Goal: Task Accomplishment & Management: Manage account settings

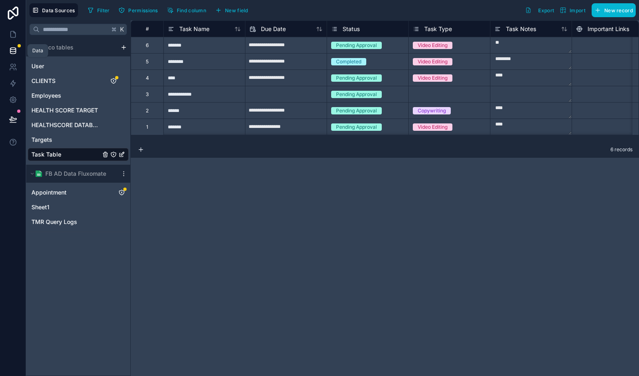
click at [8, 51] on link at bounding box center [13, 50] width 26 height 16
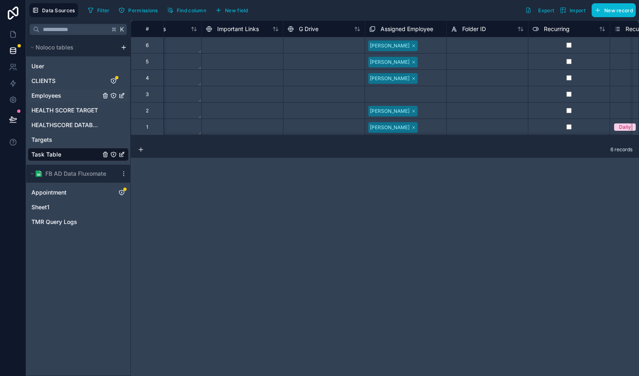
scroll to position [0, 310]
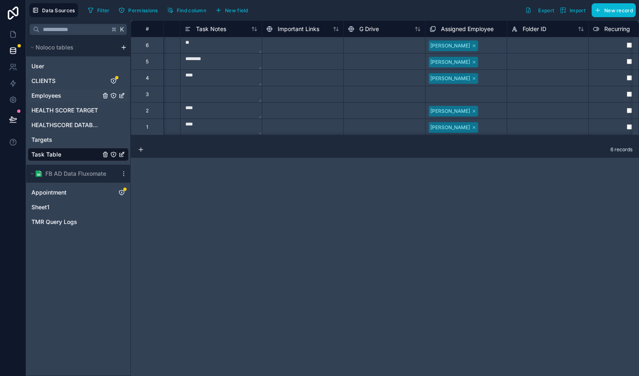
click at [50, 91] on div "Employees" at bounding box center [78, 95] width 101 height 13
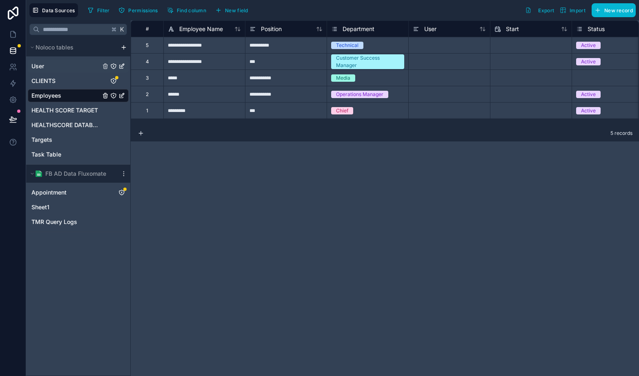
click at [39, 66] on span "User" at bounding box center [37, 66] width 13 height 8
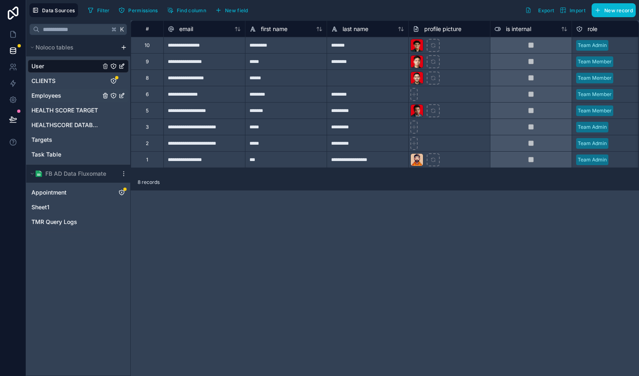
click at [47, 90] on div "Employees" at bounding box center [78, 95] width 101 height 13
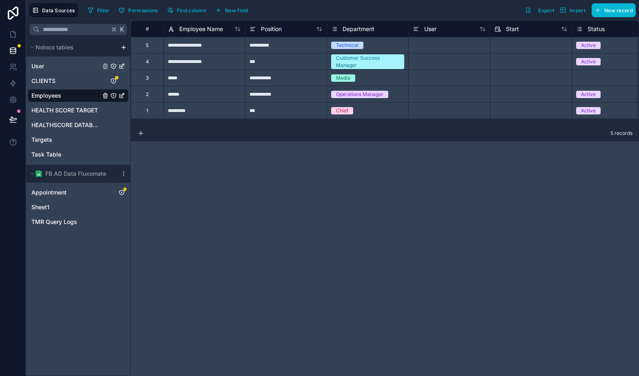
drag, startPoint x: 42, startPoint y: 69, endPoint x: 51, endPoint y: 67, distance: 8.4
click at [42, 70] on span "User" at bounding box center [37, 66] width 13 height 8
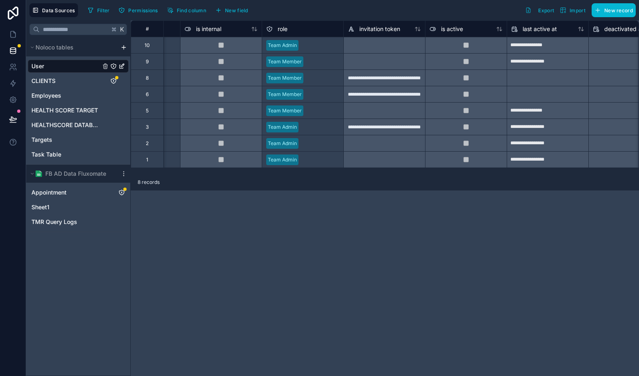
scroll to position [0, 310]
click at [232, 11] on span "New field" at bounding box center [236, 10] width 23 height 6
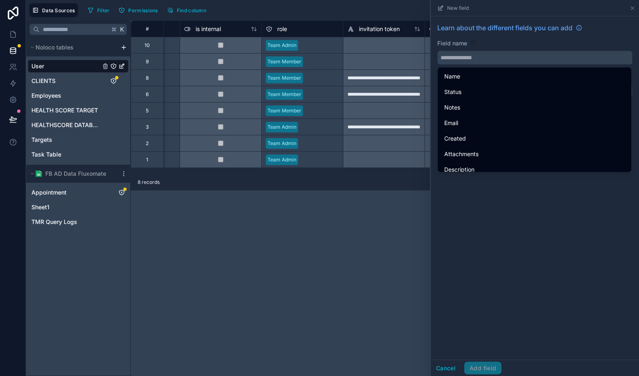
click at [479, 56] on input "text" at bounding box center [535, 57] width 194 height 13
click at [510, 231] on div "Learn about the different fields you can add Field name Choose a field type Sel…" at bounding box center [535, 187] width 208 height 343
click at [531, 49] on div "Field name" at bounding box center [534, 51] width 195 height 25
click at [532, 45] on div "Field name" at bounding box center [534, 43] width 195 height 8
click at [518, 232] on div "Learn about the different fields you can add Field name Choose a field type Sel…" at bounding box center [535, 187] width 208 height 343
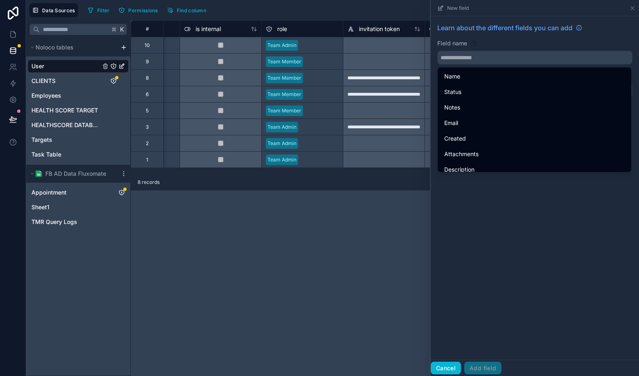
click at [443, 369] on button "Cancel" at bounding box center [446, 367] width 30 height 13
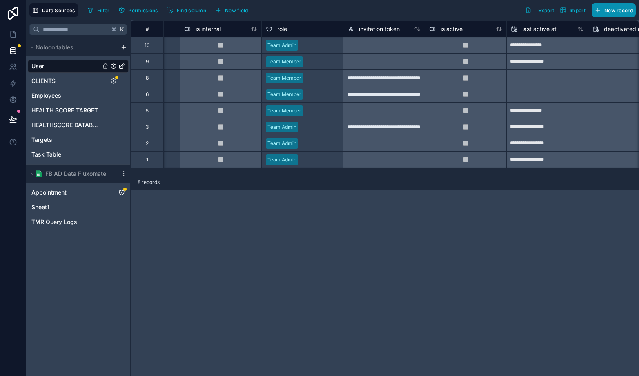
click at [610, 5] on button "New record" at bounding box center [614, 10] width 44 height 14
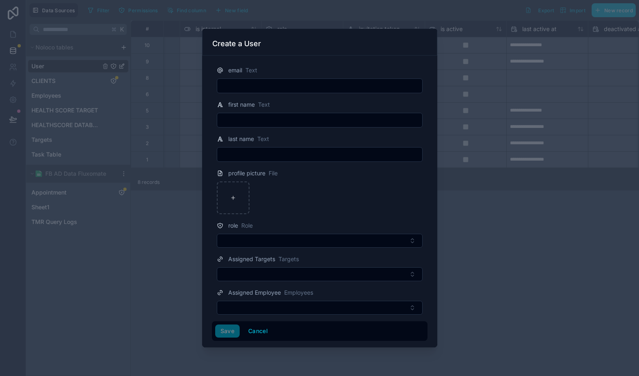
click at [311, 84] on input "text" at bounding box center [319, 85] width 205 height 11
click at [256, 332] on button "Cancel" at bounding box center [258, 330] width 30 height 13
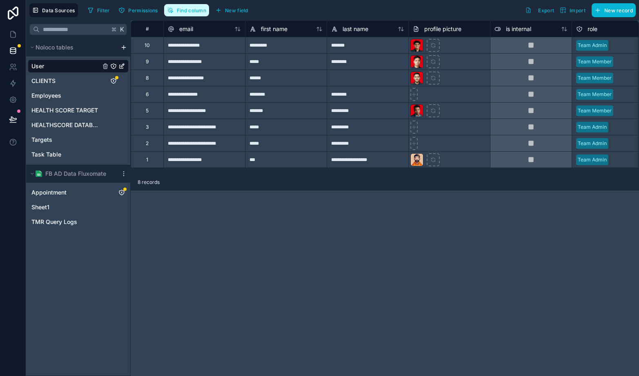
click at [195, 8] on span "Find column" at bounding box center [191, 10] width 29 height 6
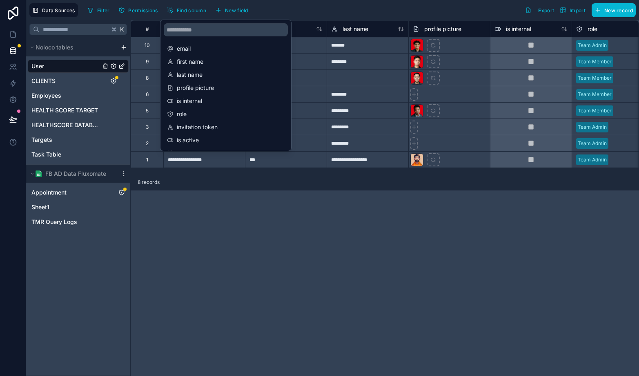
click at [312, 13] on div "Filter Permissions Find column New field Export Import New record" at bounding box center [360, 10] width 551 height 14
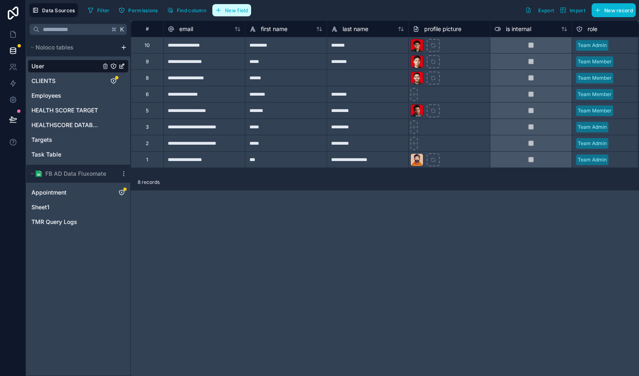
click at [232, 13] on button "New field" at bounding box center [231, 10] width 39 height 12
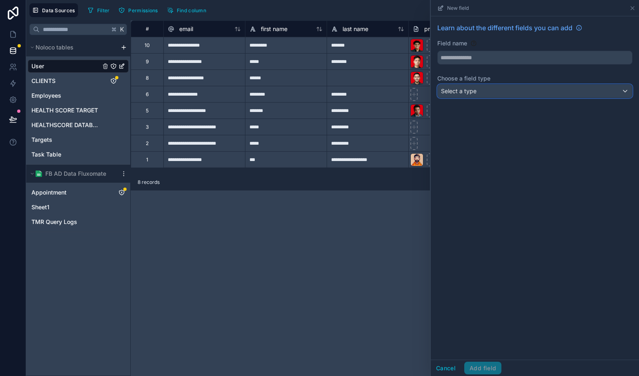
click at [490, 94] on div "Select a type" at bounding box center [535, 91] width 194 height 13
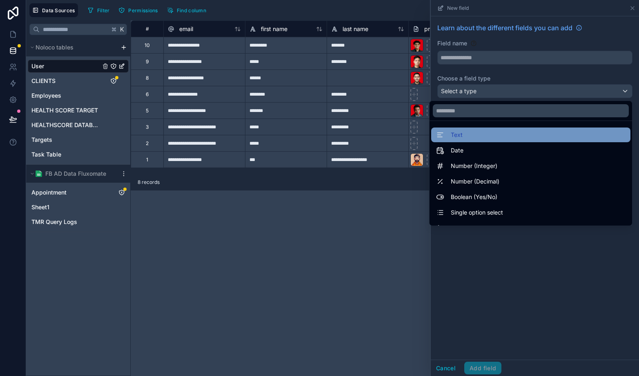
click at [476, 130] on div "Text" at bounding box center [530, 135] width 189 height 10
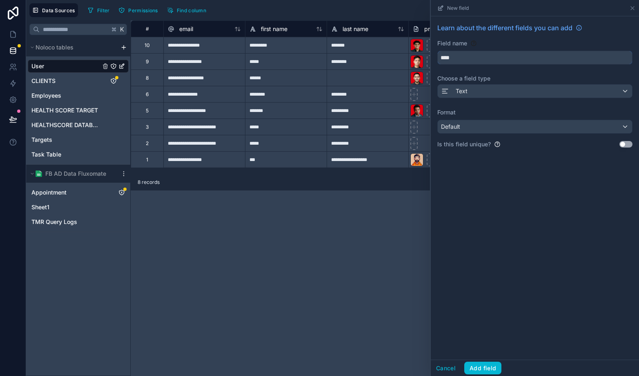
click at [510, 62] on input "****" at bounding box center [535, 57] width 194 height 13
type input "*"
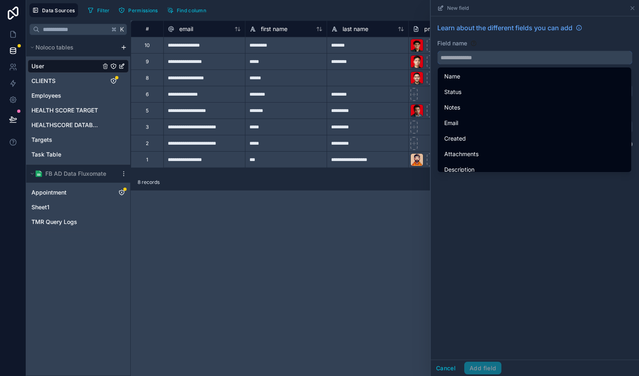
type input "*"
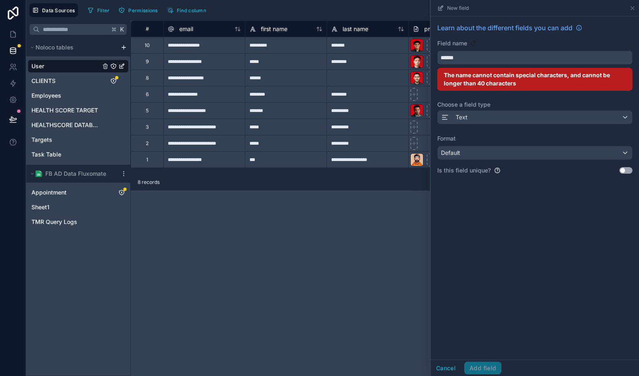
click at [437, 51] on button "*****" at bounding box center [534, 58] width 195 height 14
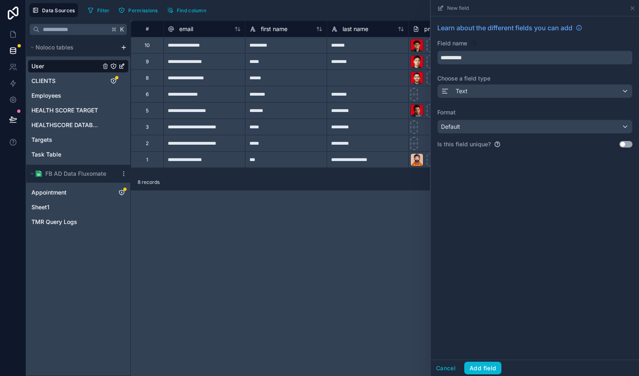
click at [437, 51] on button "*********" at bounding box center [534, 58] width 195 height 14
type input "**********"
click at [476, 369] on button "Add field" at bounding box center [482, 367] width 37 height 13
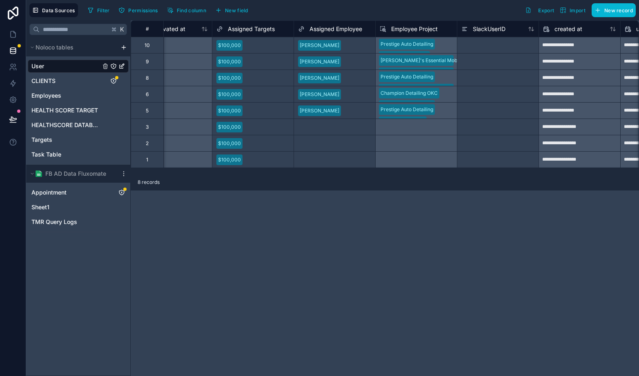
scroll to position [0, 771]
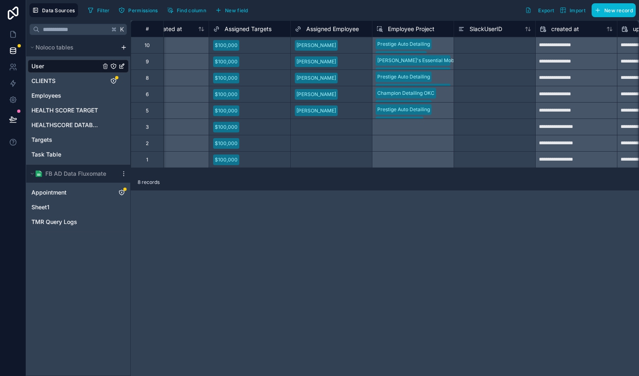
click at [492, 152] on div at bounding box center [495, 159] width 82 height 16
click at [495, 146] on div at bounding box center [495, 143] width 82 height 16
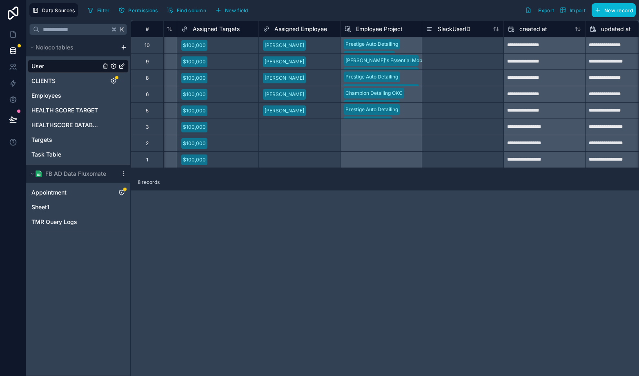
scroll to position [0, 791]
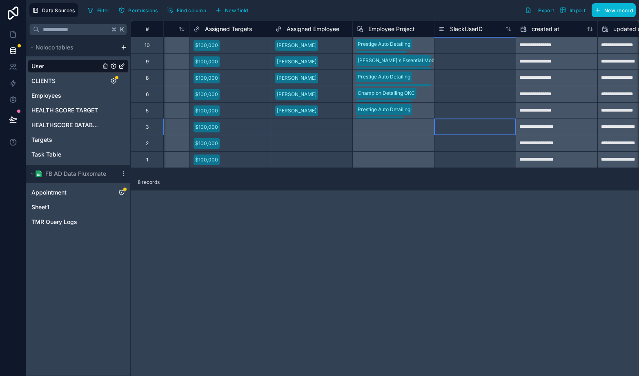
click at [463, 126] on div at bounding box center [475, 126] width 82 height 16
type input "****"
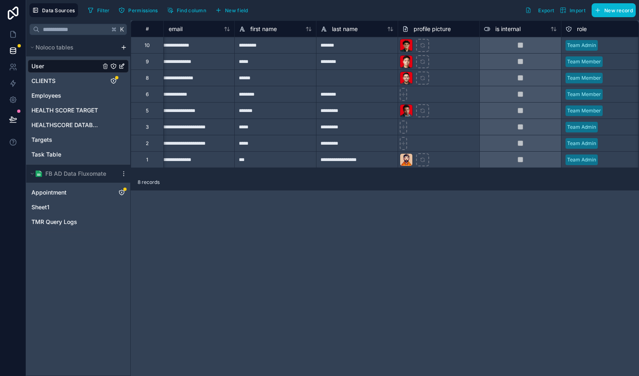
scroll to position [0, 0]
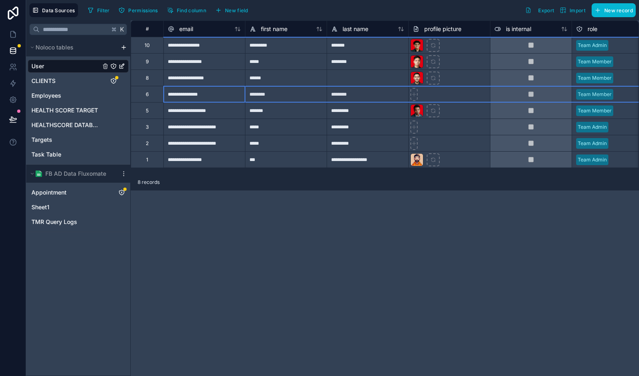
click at [149, 96] on div "6" at bounding box center [147, 94] width 33 height 16
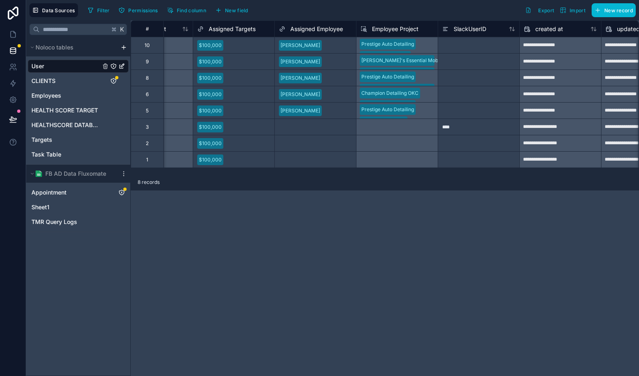
scroll to position [0, 793]
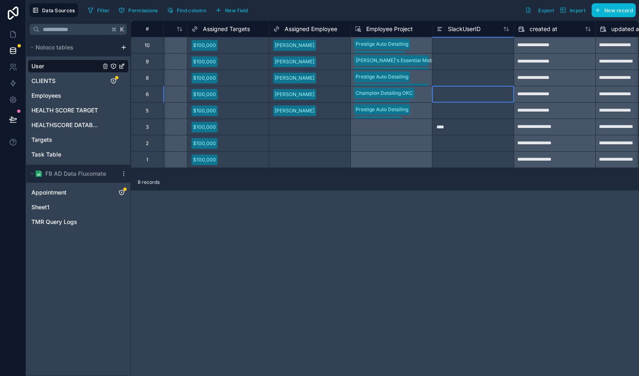
click at [452, 96] on div at bounding box center [473, 94] width 82 height 16
type input "****"
click at [259, 222] on div "**********" at bounding box center [385, 197] width 508 height 355
drag, startPoint x: 17, startPoint y: 14, endPoint x: 27, endPoint y: 14, distance: 9.8
click at [17, 14] on icon at bounding box center [13, 13] width 11 height 13
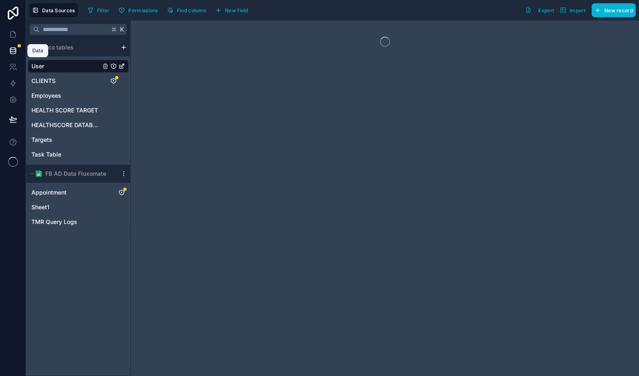
click at [13, 50] on icon at bounding box center [13, 51] width 8 height 8
click at [13, 36] on icon at bounding box center [13, 34] width 8 height 8
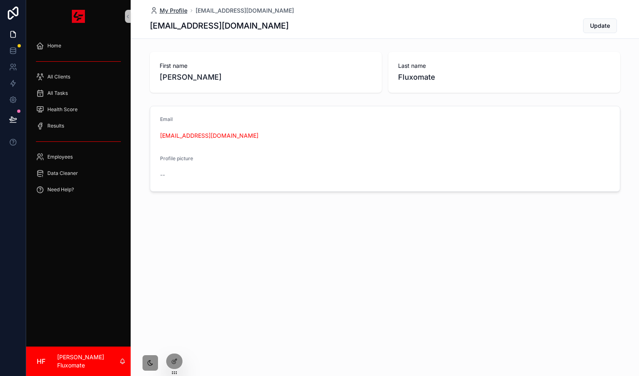
click at [169, 10] on span "My Profile" at bounding box center [174, 11] width 28 height 8
click at [230, 12] on span "hazenfluxomate@gmail.com" at bounding box center [245, 11] width 98 height 8
click at [73, 49] on div "Home" at bounding box center [78, 45] width 85 height 13
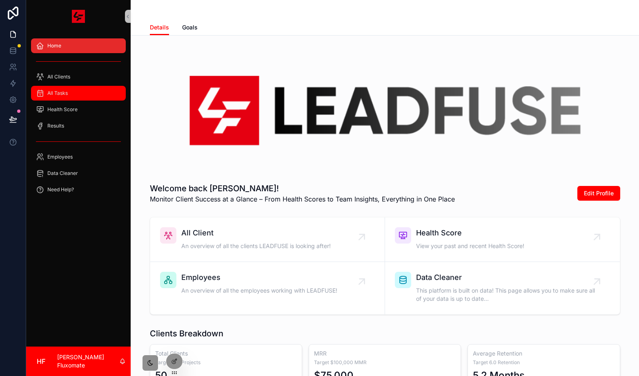
click at [84, 88] on div "All Tasks" at bounding box center [78, 93] width 85 height 13
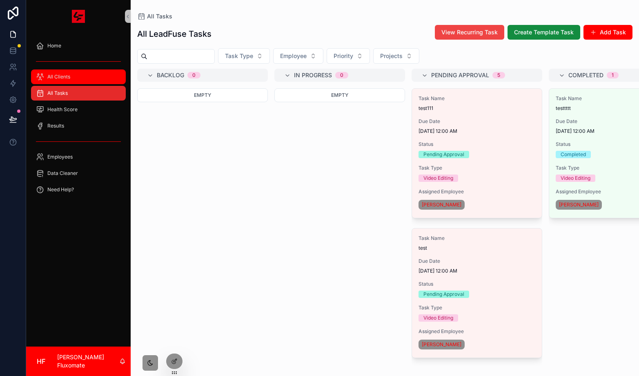
click at [89, 80] on div "All Clients" at bounding box center [78, 76] width 85 height 13
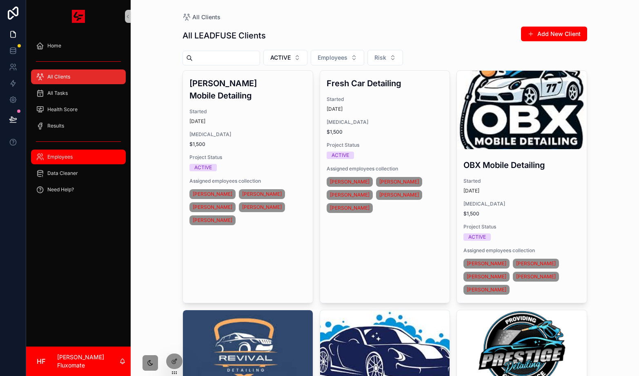
click at [80, 155] on div "Employees" at bounding box center [78, 156] width 85 height 13
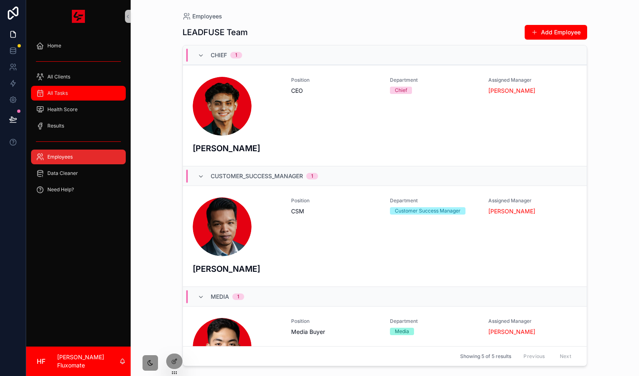
click at [62, 87] on div "All Tasks" at bounding box center [78, 93] width 85 height 13
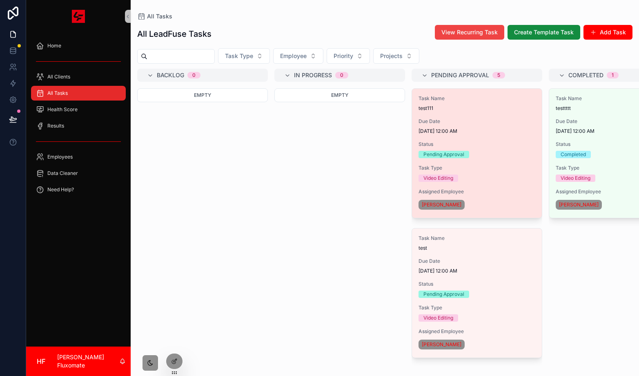
click at [471, 127] on div "Due Date 8/13/2025 12:00 AM" at bounding box center [477, 126] width 117 height 16
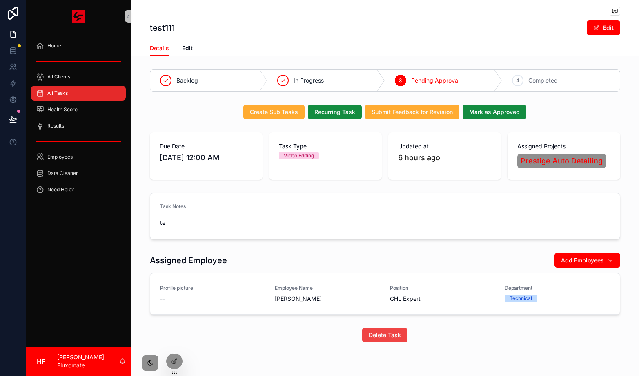
drag, startPoint x: 172, startPoint y: 343, endPoint x: 199, endPoint y: 350, distance: 28.7
click at [0, 0] on icon at bounding box center [0, 0] width 0 height 0
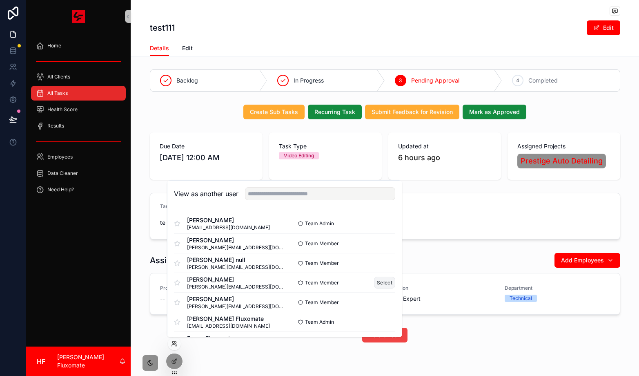
click at [380, 280] on button "Select" at bounding box center [384, 282] width 21 height 12
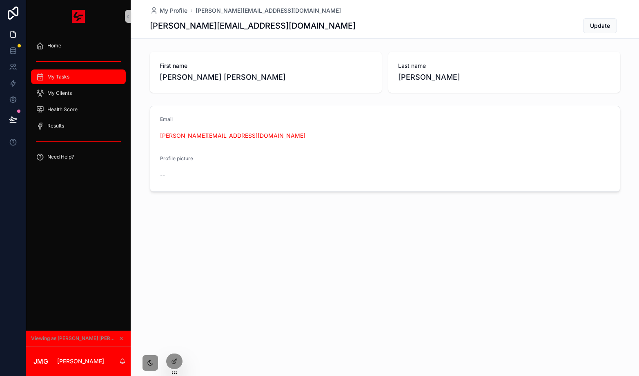
click at [65, 77] on span "My Tasks" at bounding box center [58, 77] width 22 height 7
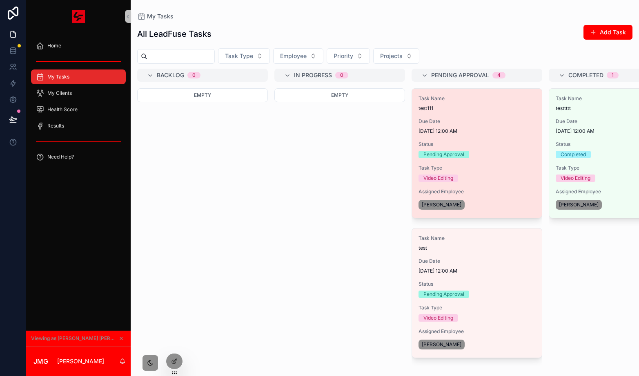
click at [483, 129] on span "8/13/2025 12:00 AM" at bounding box center [477, 131] width 117 height 7
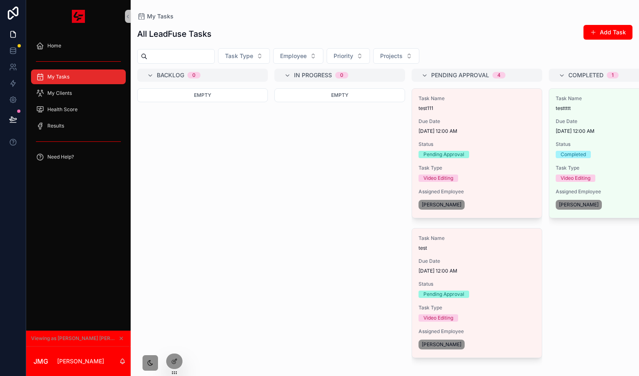
click at [334, 189] on div "Empty" at bounding box center [339, 227] width 131 height 278
click at [214, 183] on div "Empty" at bounding box center [202, 227] width 131 height 278
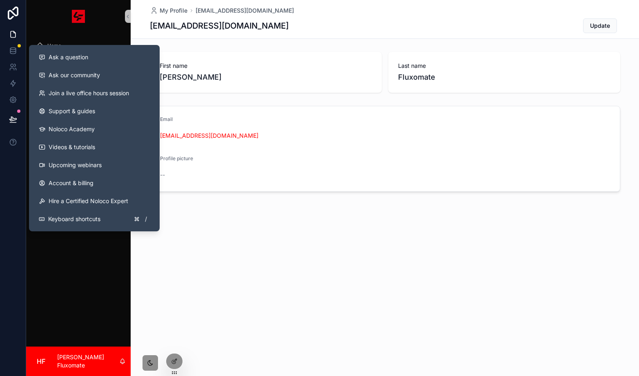
click at [271, 62] on span "First name" at bounding box center [266, 66] width 212 height 8
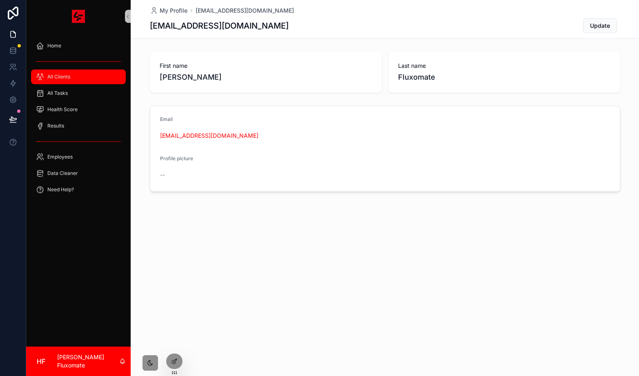
click at [63, 74] on span "All Clients" at bounding box center [58, 77] width 23 height 7
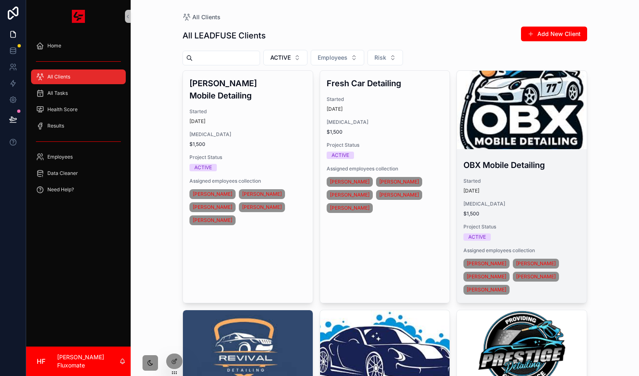
click at [561, 134] on div "scrollable content" at bounding box center [522, 110] width 130 height 78
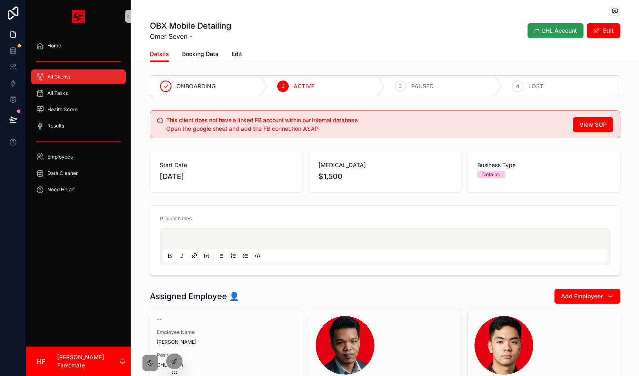
click at [555, 34] on span "↱ GHL Account" at bounding box center [555, 31] width 43 height 8
